Goal: Information Seeking & Learning: Learn about a topic

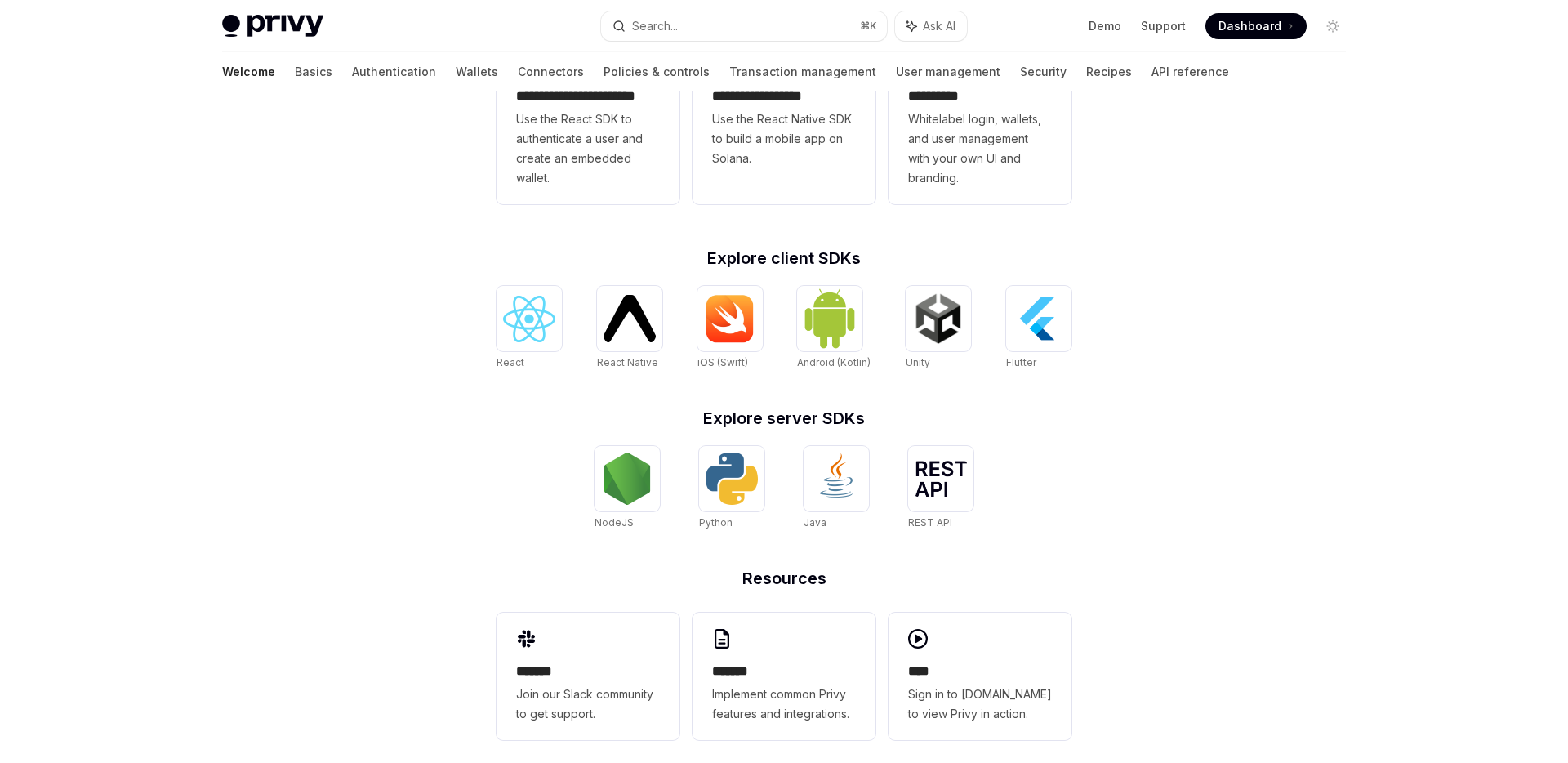
scroll to position [518, 0]
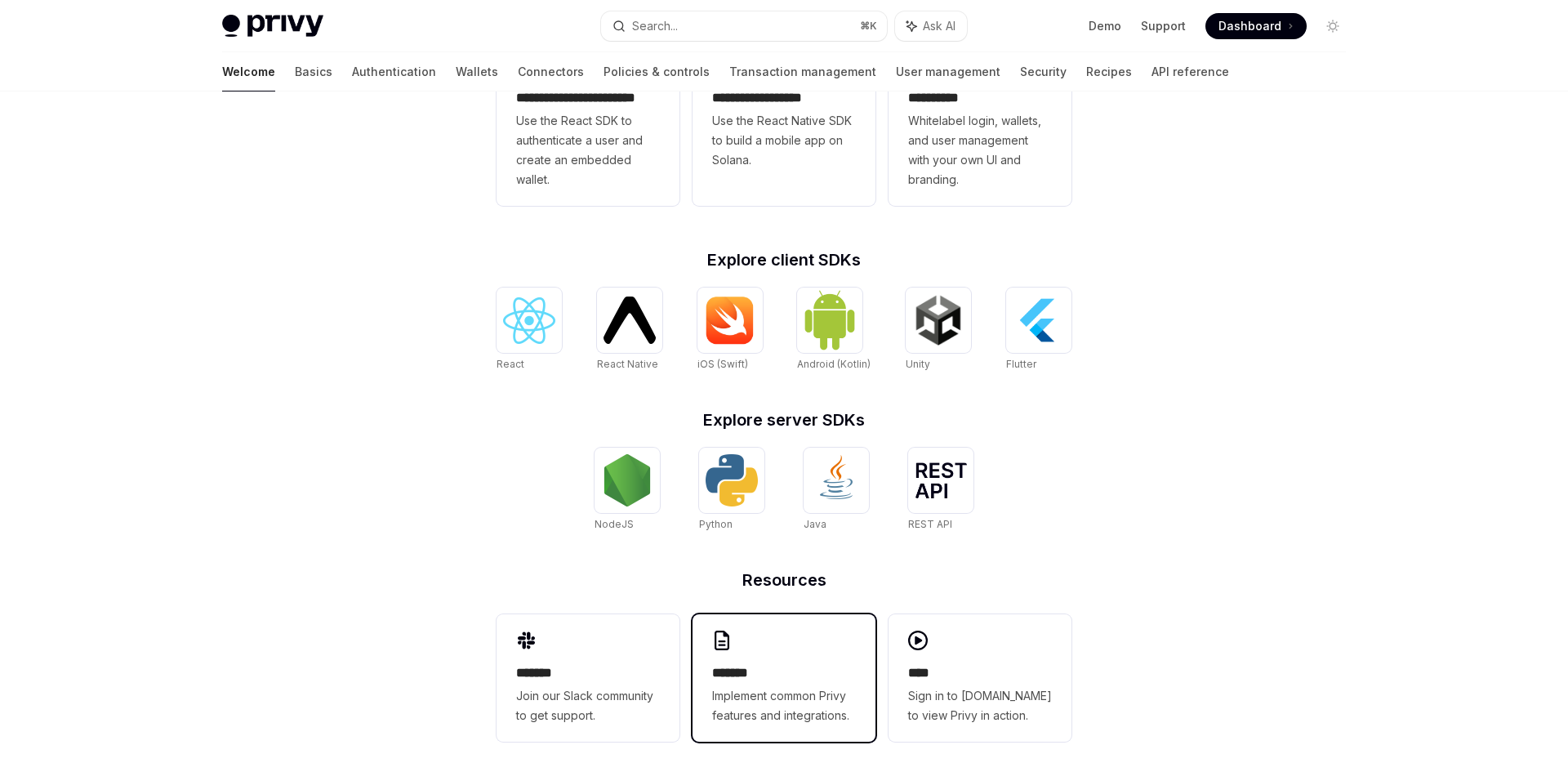
click at [779, 696] on span "Implement common Privy features and integrations." at bounding box center [784, 706] width 144 height 39
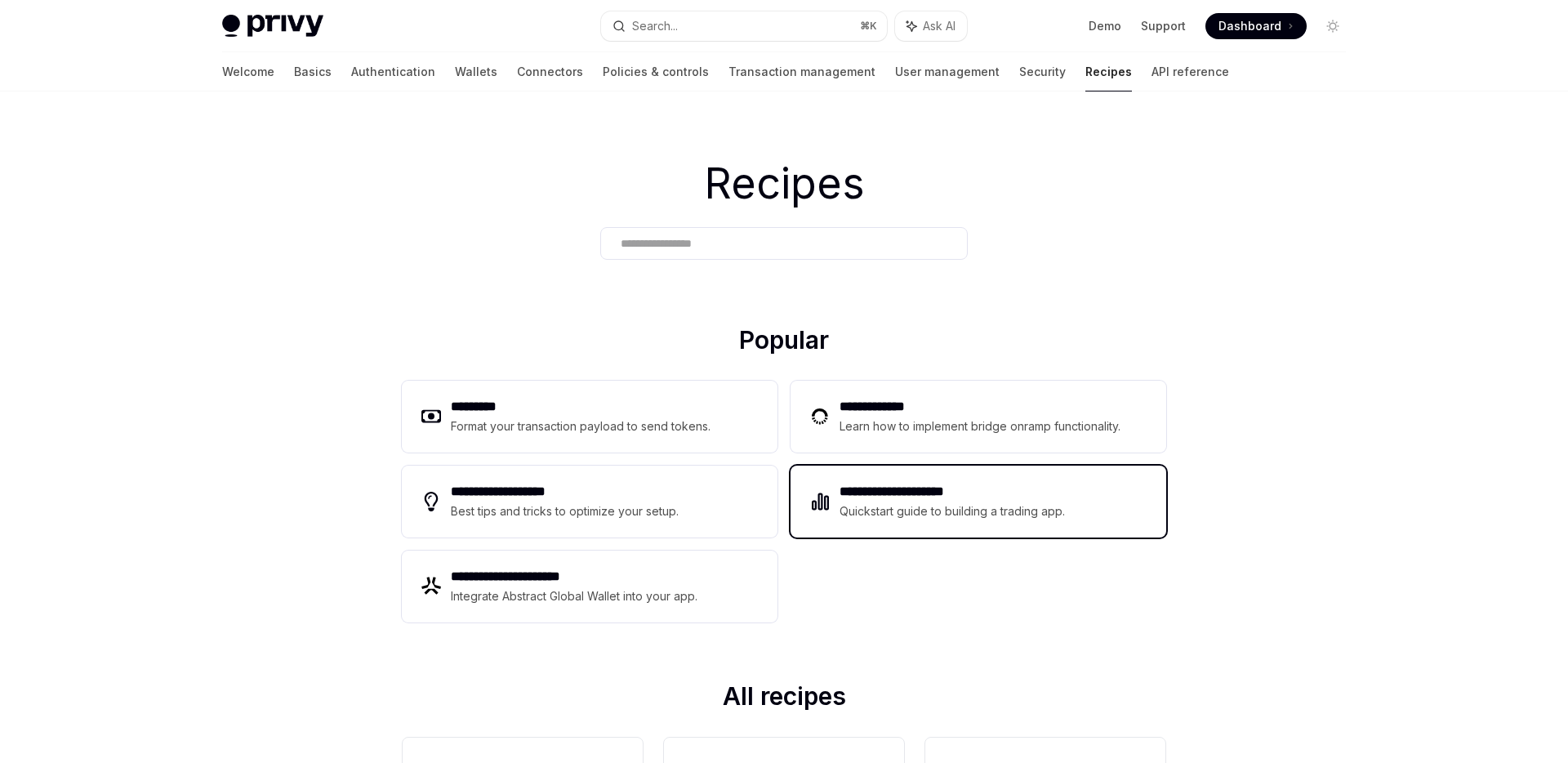
click at [908, 487] on h2 "**********" at bounding box center [952, 492] width 226 height 20
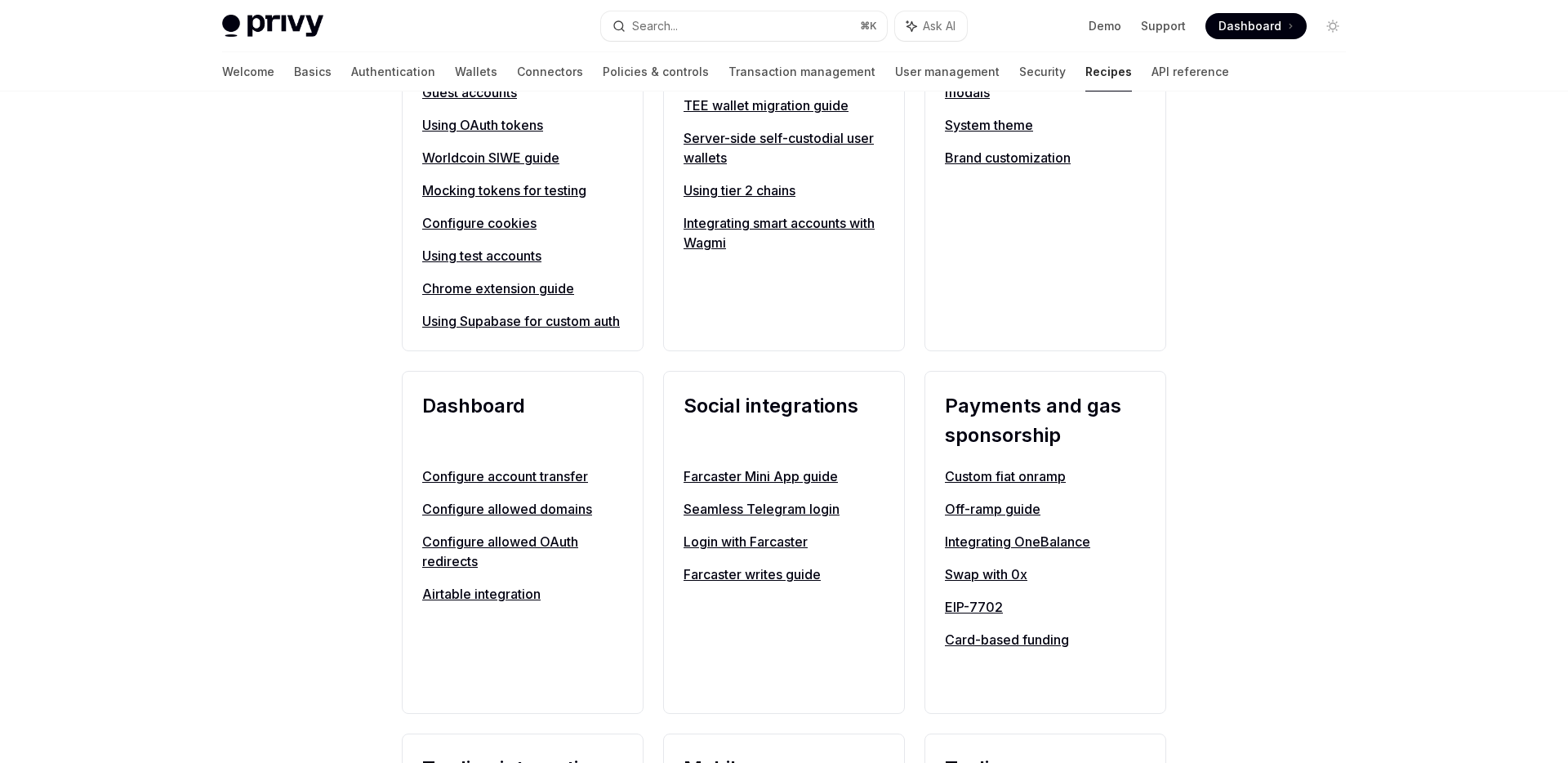
scroll to position [795, 0]
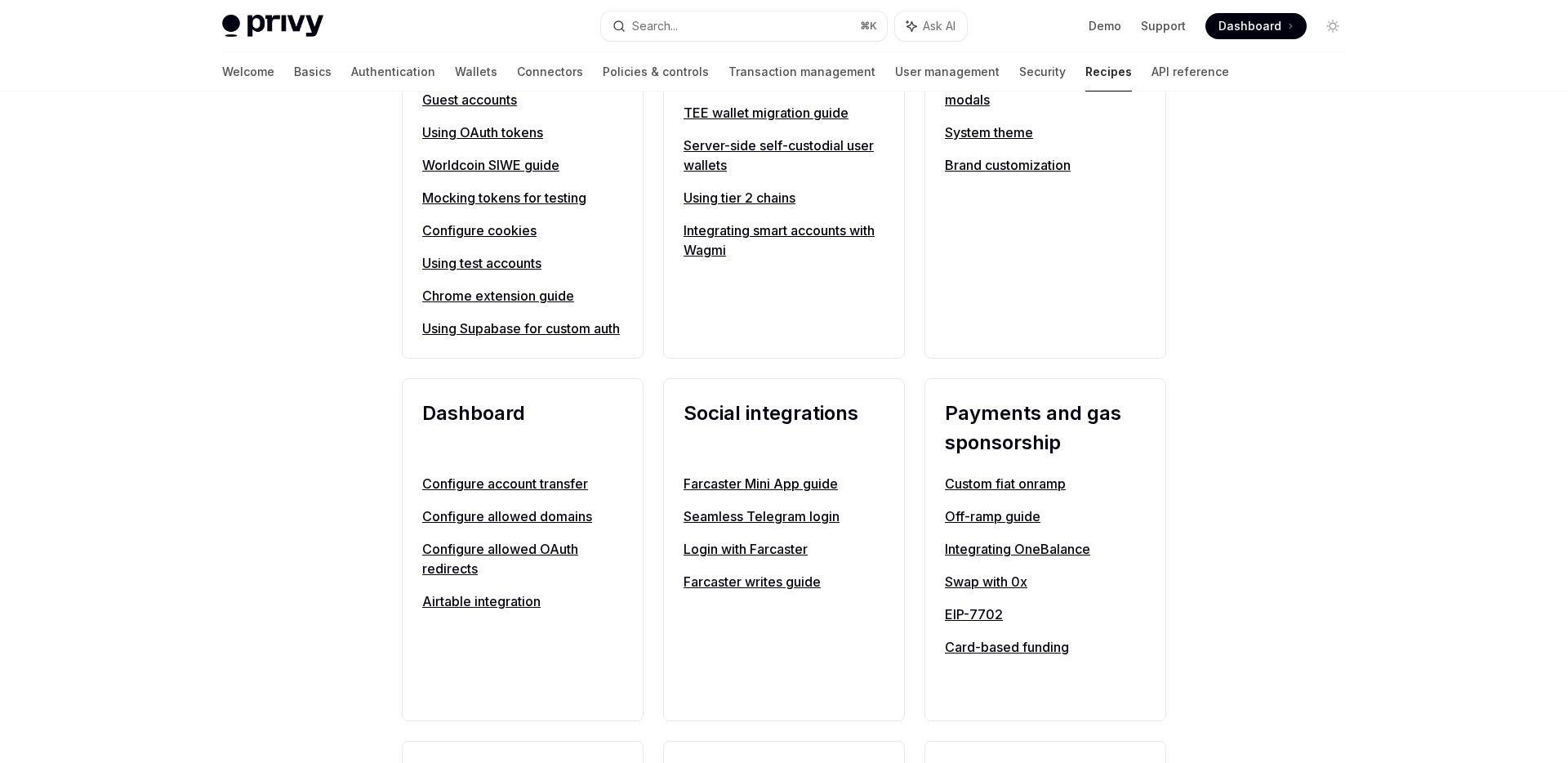
click at [1046, 494] on link "Custom fiat onramp" at bounding box center [1045, 484] width 201 height 20
type textarea "*"
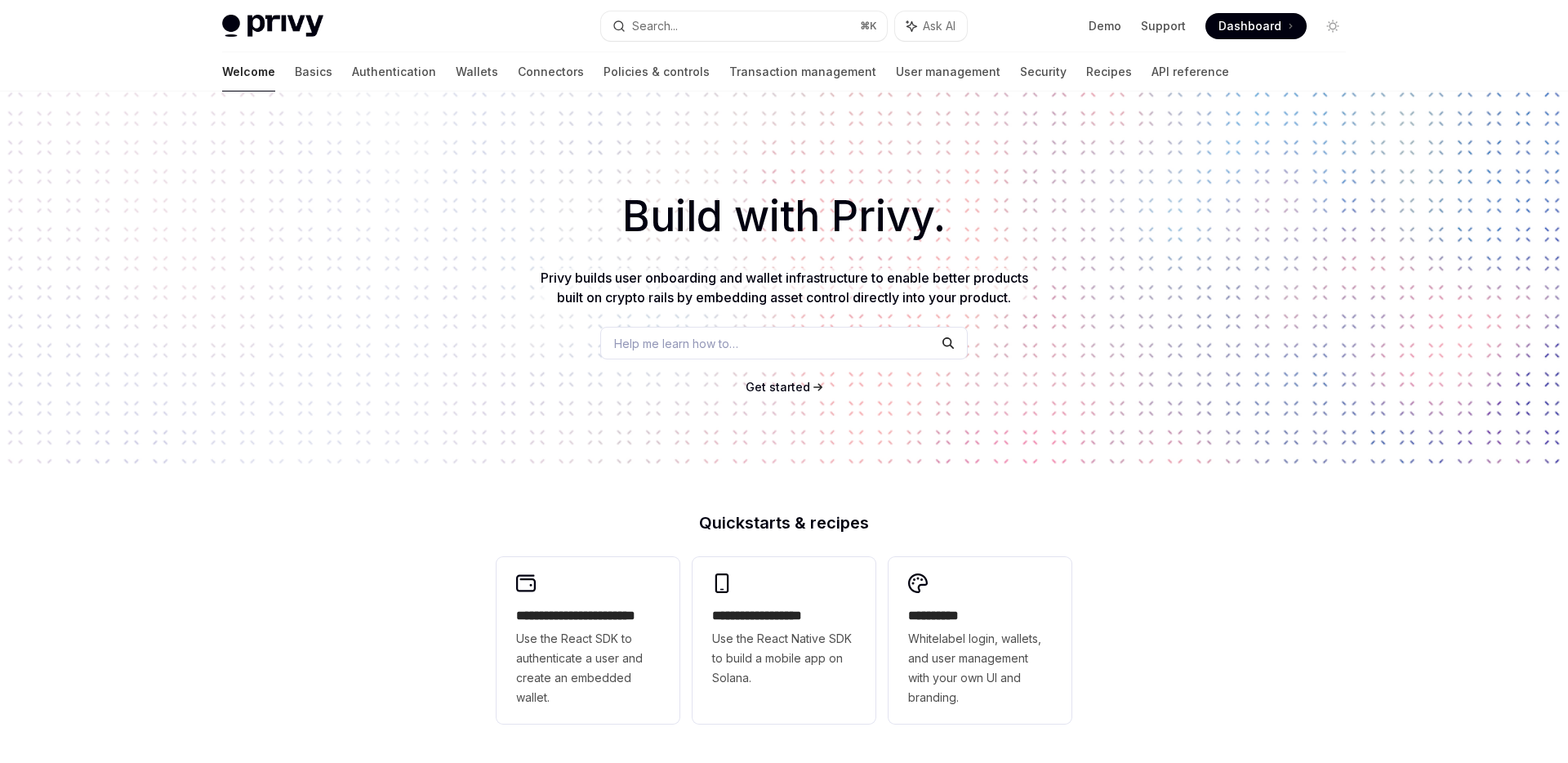
click at [48, 55] on div at bounding box center [784, 46] width 1568 height 91
